Goal: Navigation & Orientation: Find specific page/section

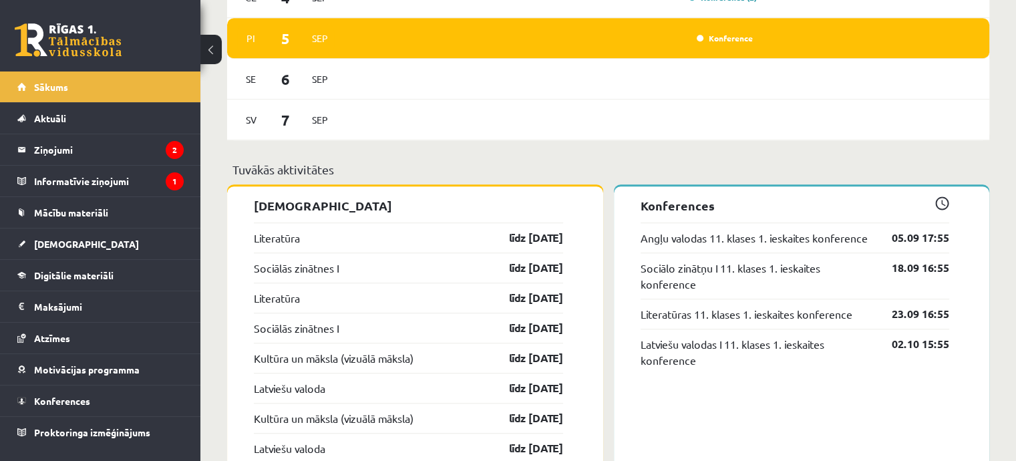
scroll to position [1015, 0]
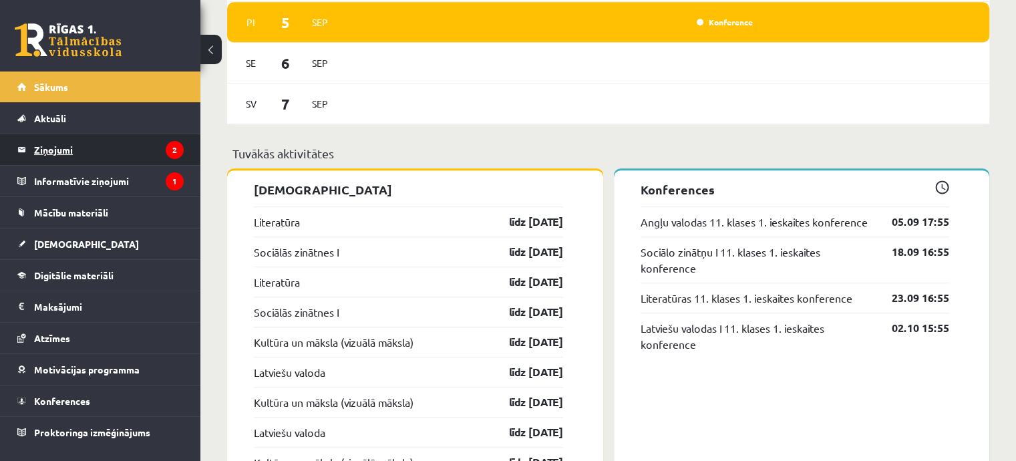
click at [147, 144] on legend "Ziņojumi 2" at bounding box center [109, 149] width 150 height 31
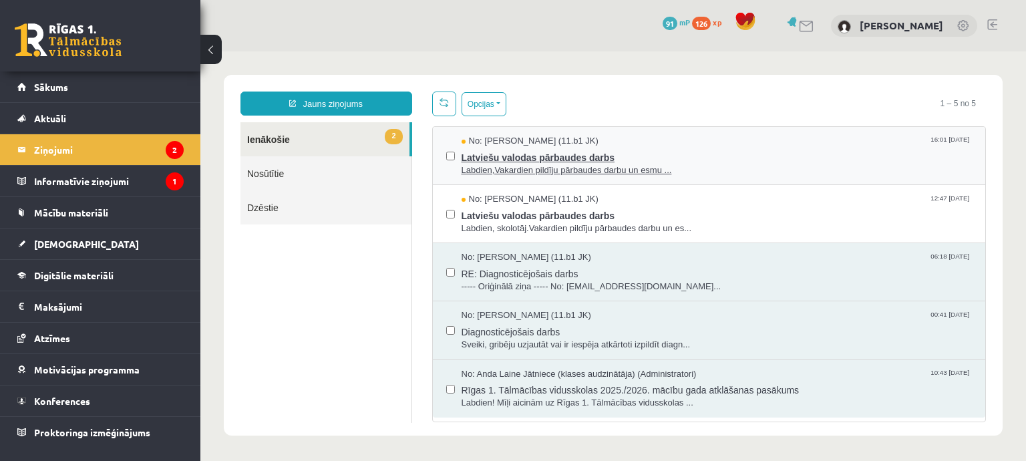
click at [515, 156] on span "Latviešu valodas pārbaudes darbs" at bounding box center [717, 156] width 511 height 17
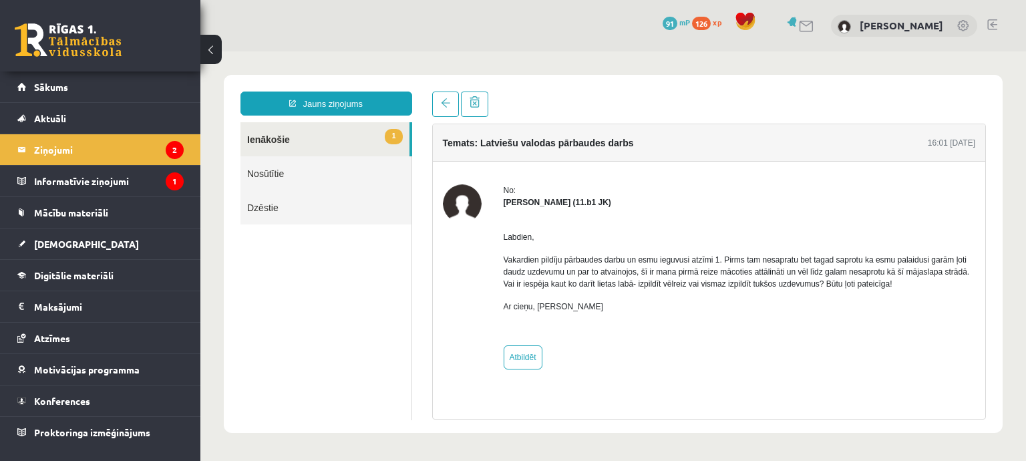
click at [366, 128] on link "1 Ienākošie" at bounding box center [324, 139] width 169 height 34
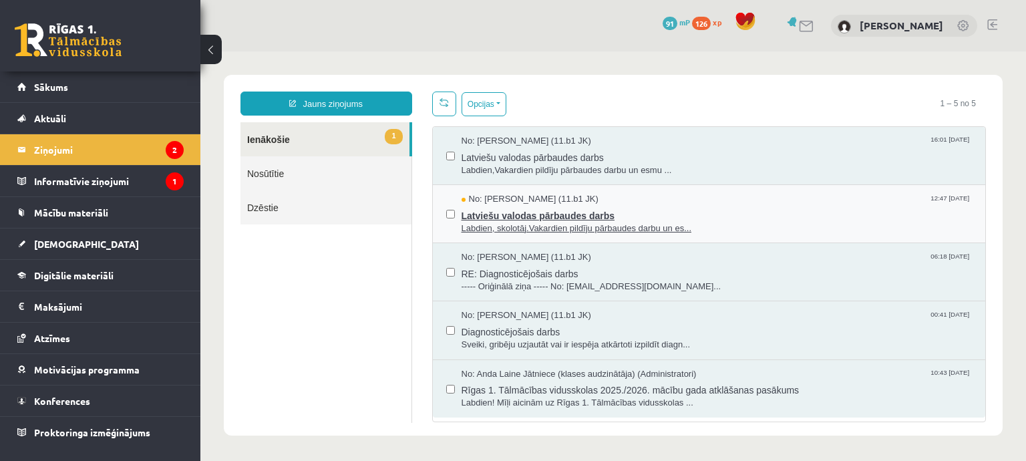
click at [619, 230] on span "Labdien, skolotāj.Vakardien pildīju pārbaudes darbu un es..." at bounding box center [717, 228] width 511 height 13
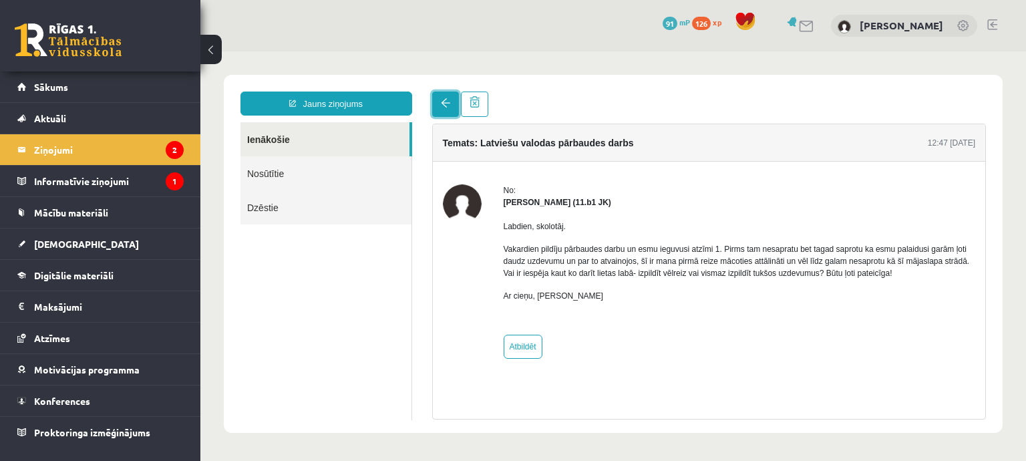
click at [447, 112] on link at bounding box center [445, 104] width 27 height 25
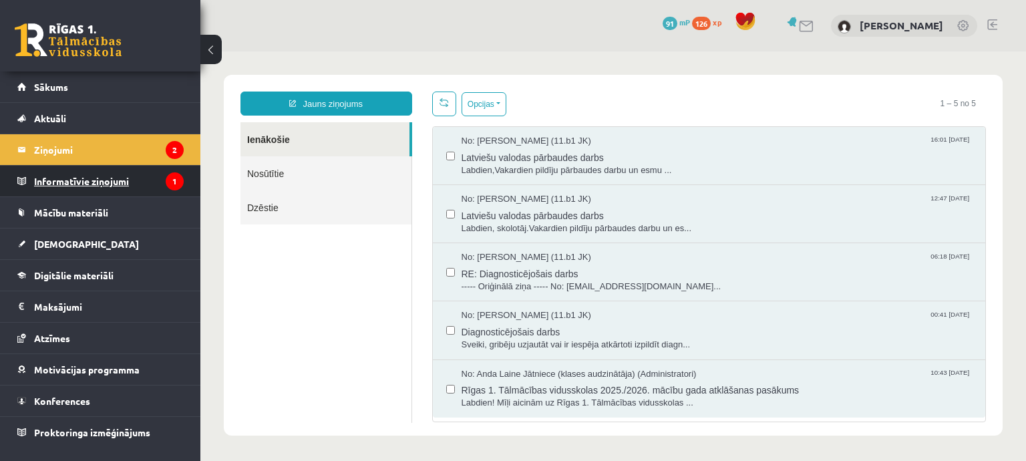
click at [130, 175] on legend "Informatīvie ziņojumi 1" at bounding box center [109, 181] width 150 height 31
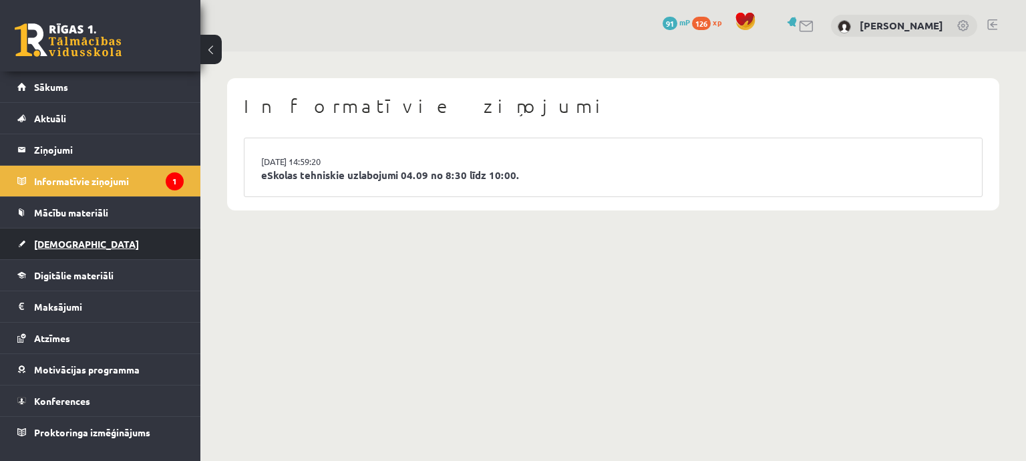
click at [152, 254] on link "[DEMOGRAPHIC_DATA]" at bounding box center [100, 243] width 166 height 31
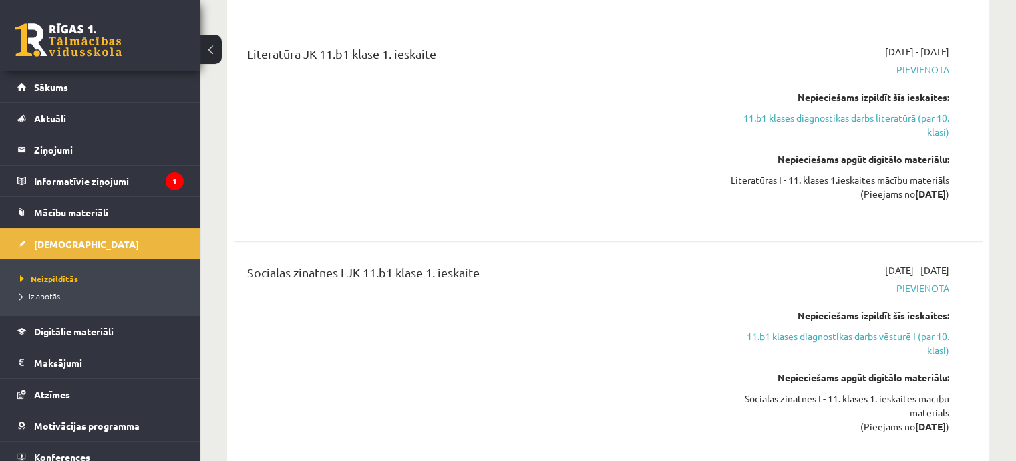
scroll to position [629, 0]
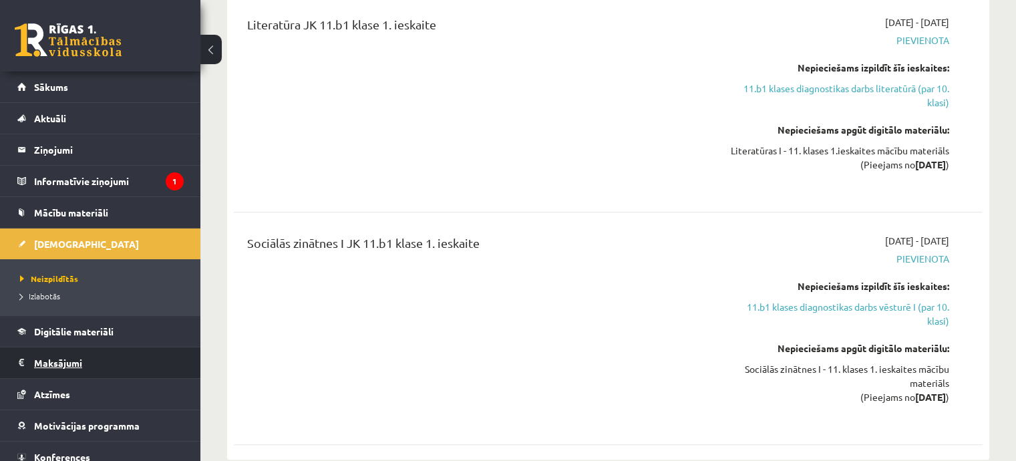
click at [136, 363] on legend "Maksājumi 0" at bounding box center [109, 362] width 150 height 31
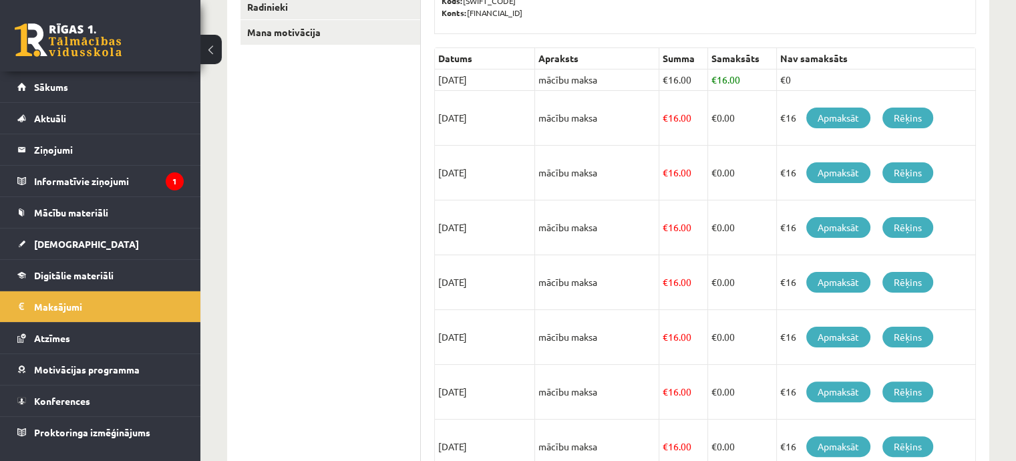
scroll to position [270, 0]
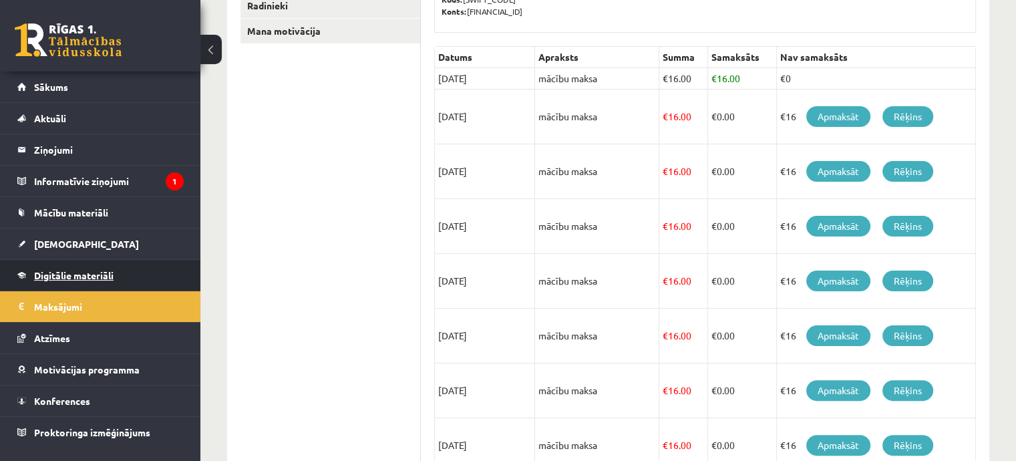
click at [33, 266] on link "Digitālie materiāli" at bounding box center [100, 275] width 166 height 31
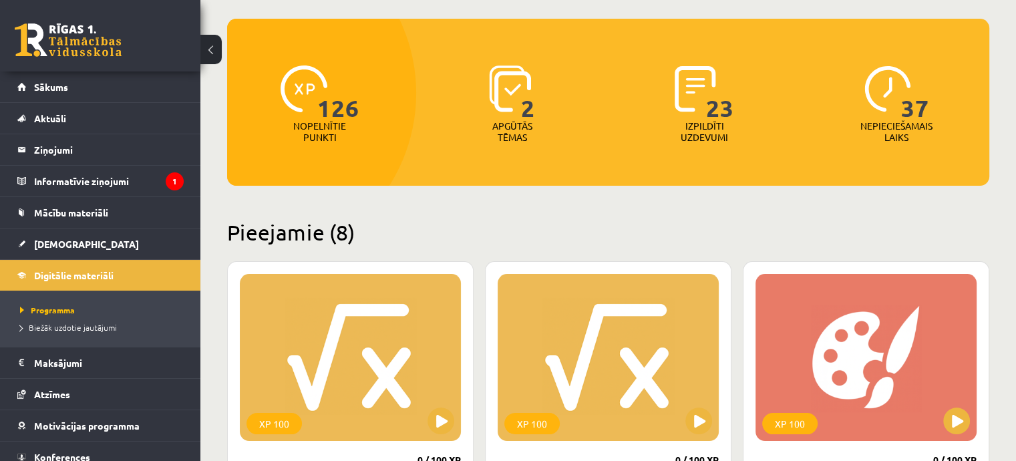
scroll to position [81, 0]
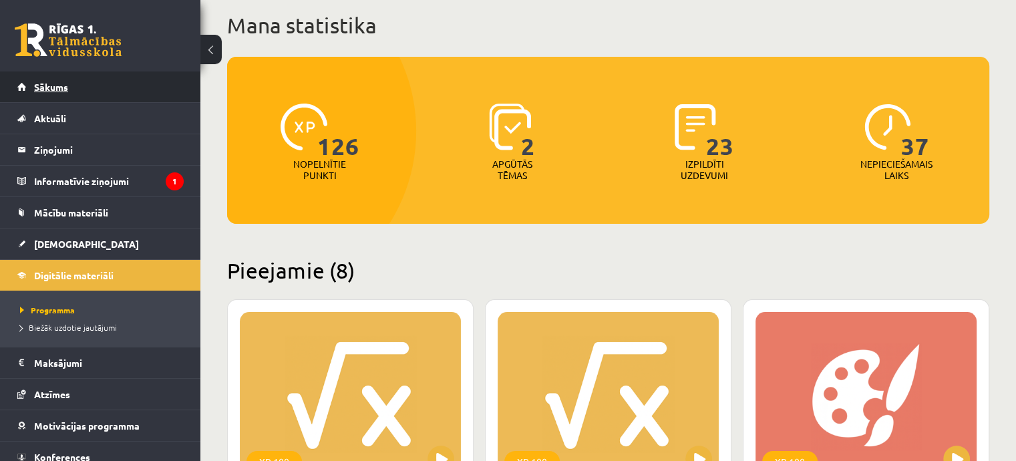
click at [86, 85] on link "Sākums" at bounding box center [100, 86] width 166 height 31
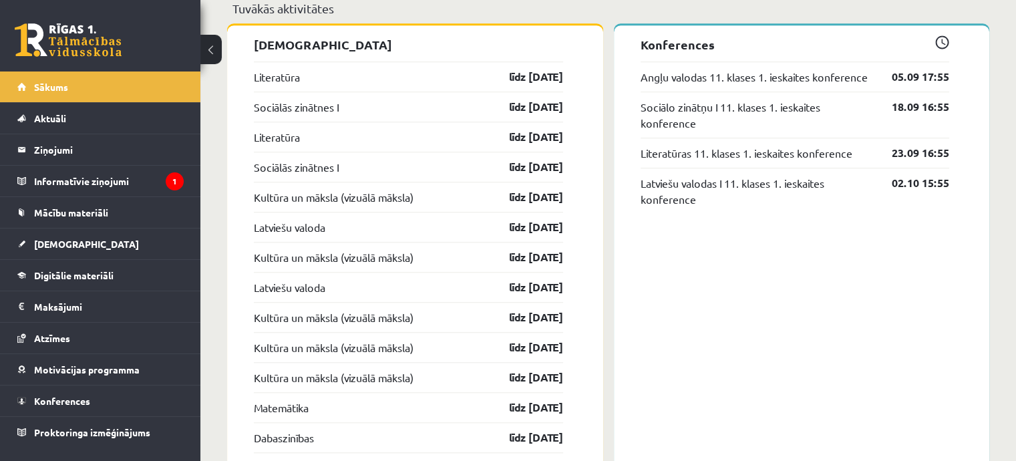
scroll to position [1164, 0]
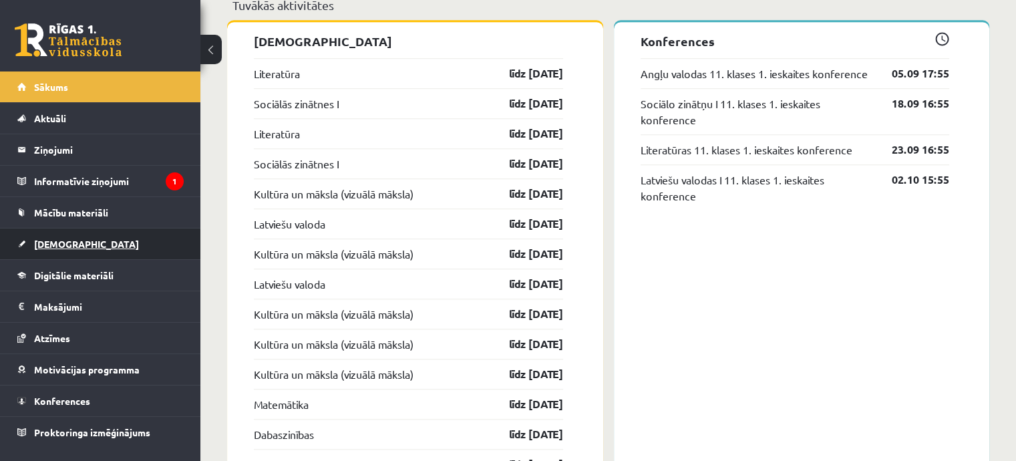
click at [69, 240] on span "[DEMOGRAPHIC_DATA]" at bounding box center [86, 244] width 105 height 12
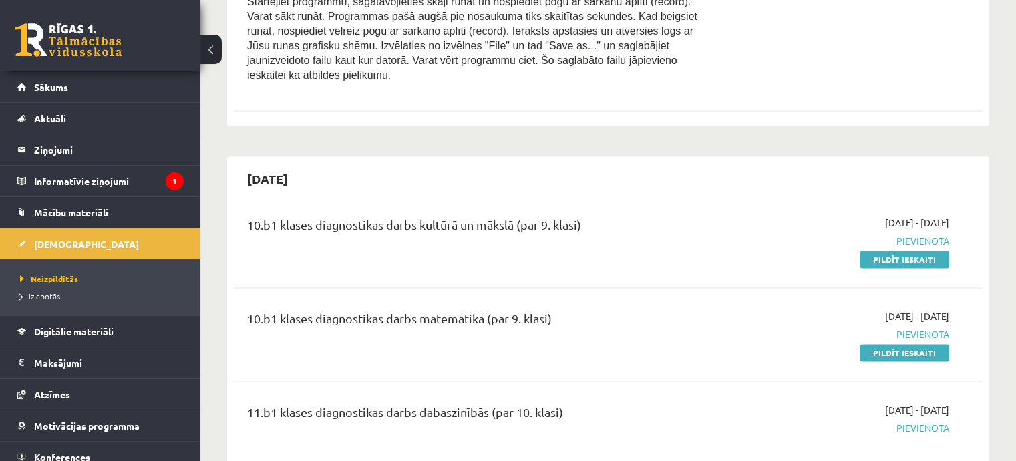
scroll to position [1725, 0]
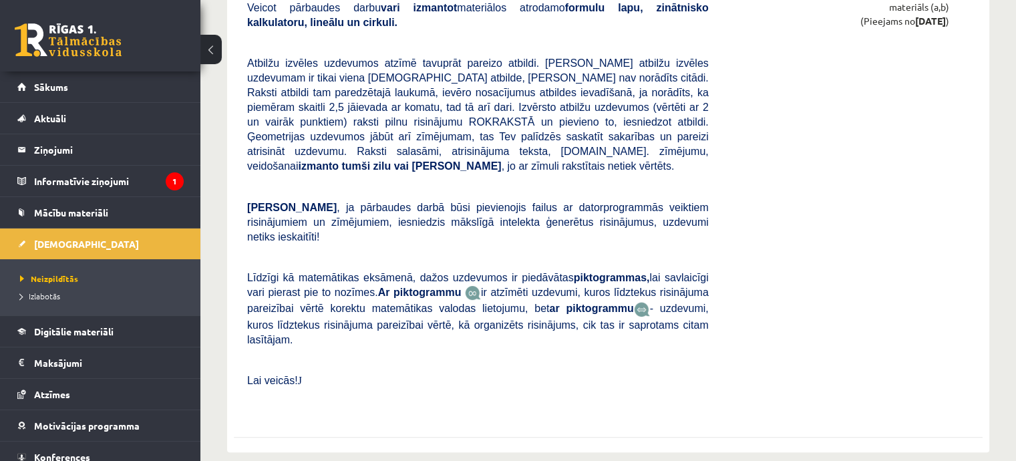
scroll to position [10529, 0]
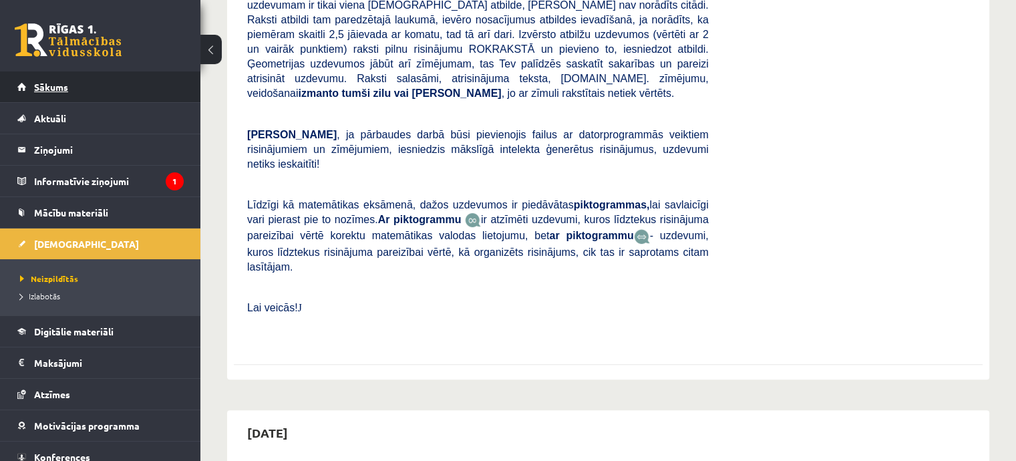
click at [74, 87] on link "Sākums" at bounding box center [100, 86] width 166 height 31
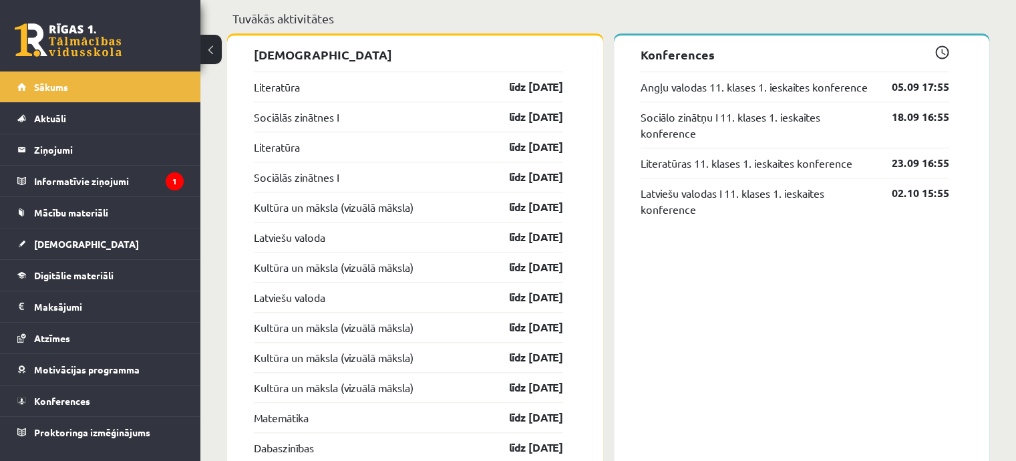
scroll to position [1280, 0]
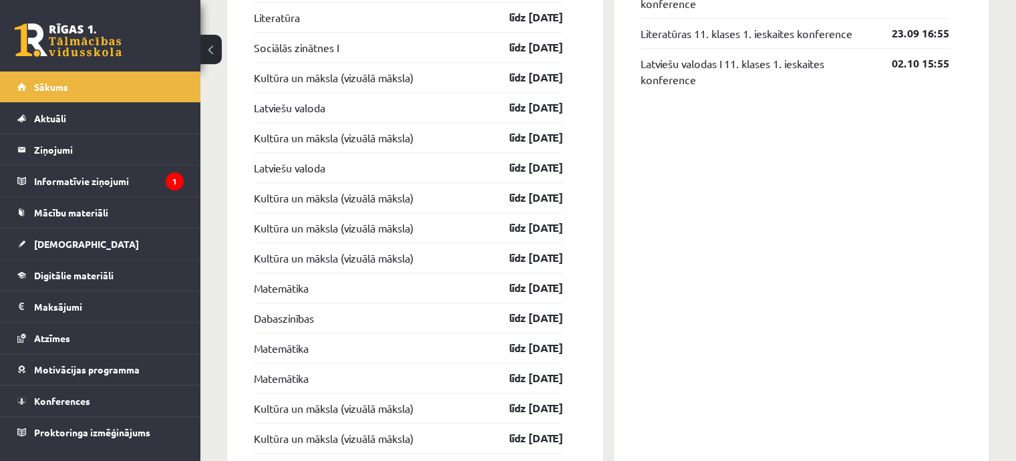
drag, startPoint x: 1007, startPoint y: 253, endPoint x: 1017, endPoint y: 238, distance: 18.3
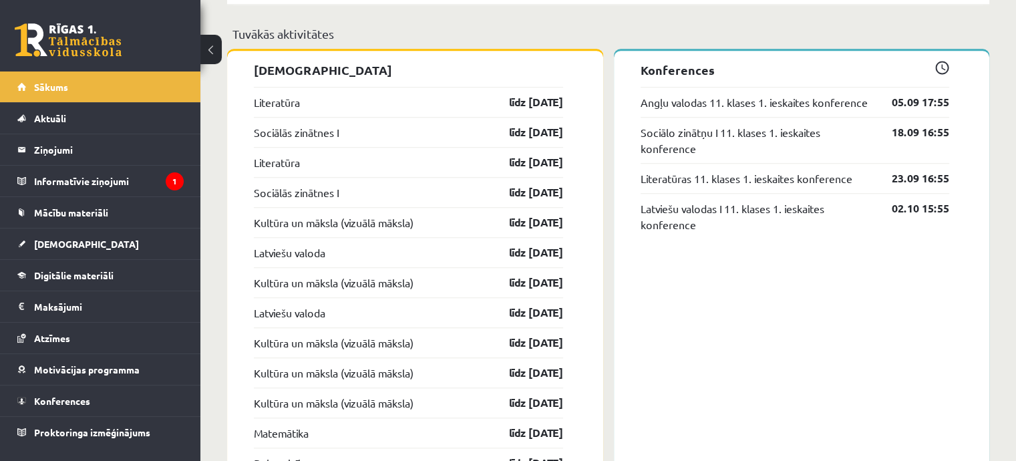
scroll to position [1138, 0]
